Goal: Transaction & Acquisition: Obtain resource

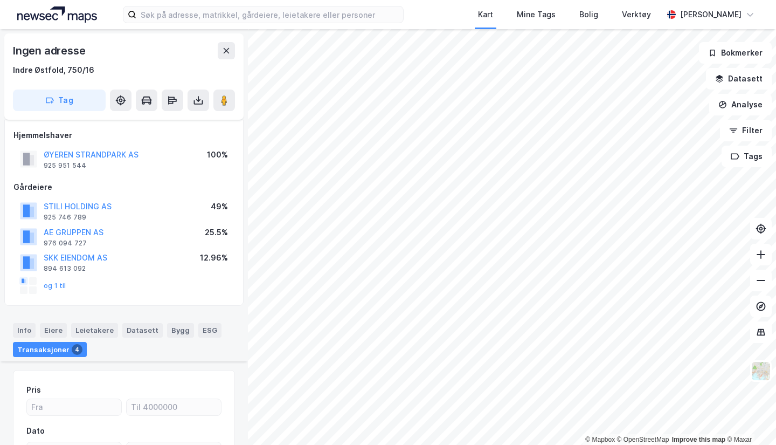
scroll to position [665, 0]
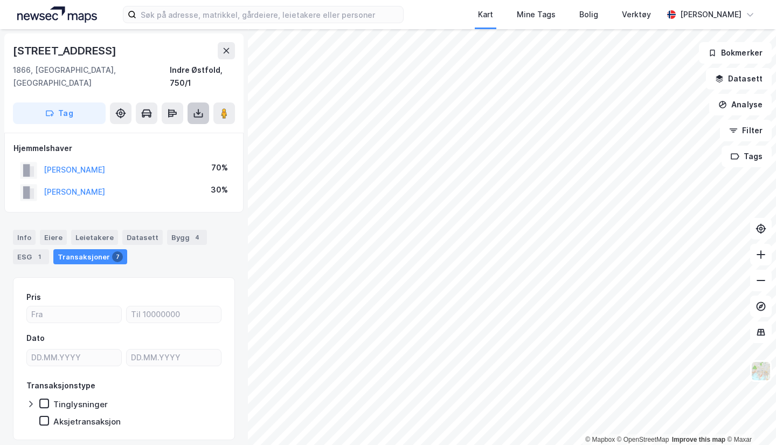
click at [194, 113] on icon at bounding box center [198, 115] width 9 height 4
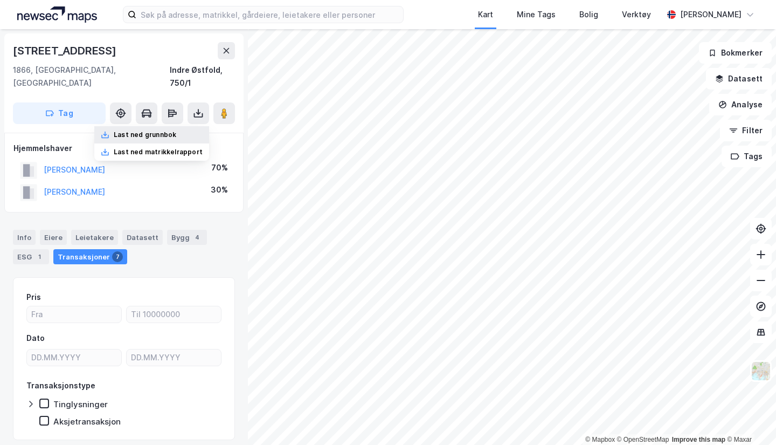
click at [150, 130] on div "Last ned grunnbok" at bounding box center [145, 134] width 63 height 9
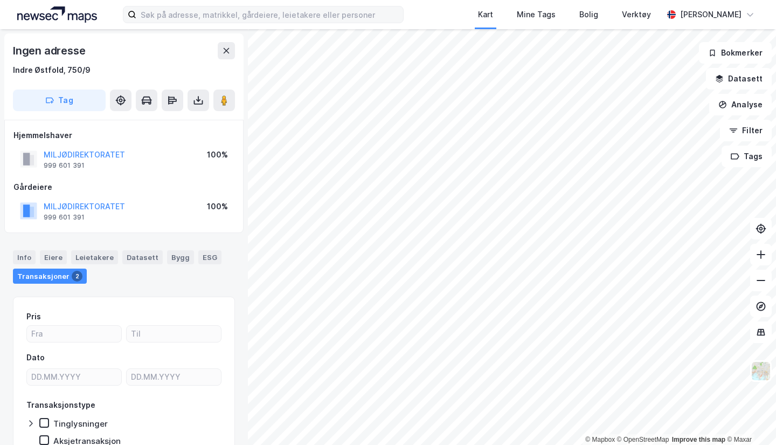
scroll to position [3, 0]
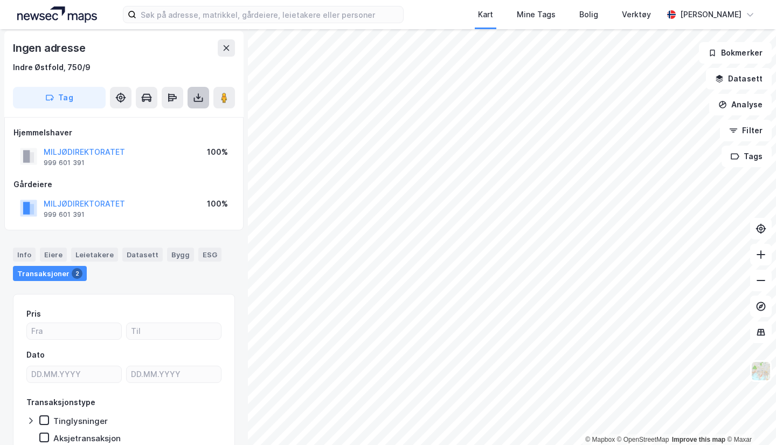
click at [192, 95] on button at bounding box center [199, 98] width 22 height 22
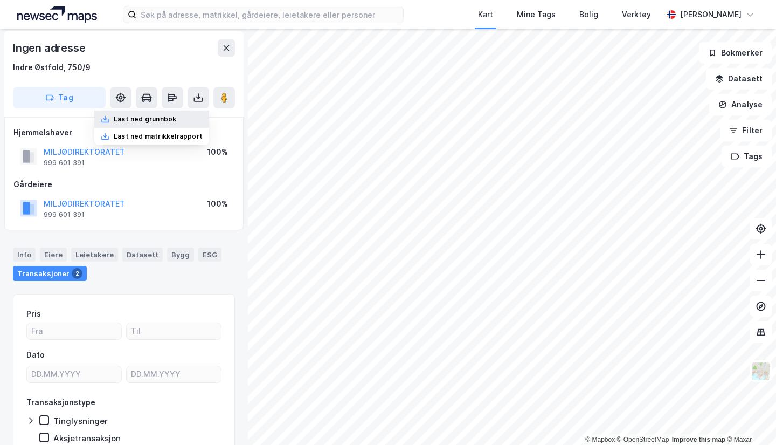
click at [163, 119] on div "Last ned grunnbok" at bounding box center [145, 119] width 63 height 9
